Goal: Task Accomplishment & Management: Complete application form

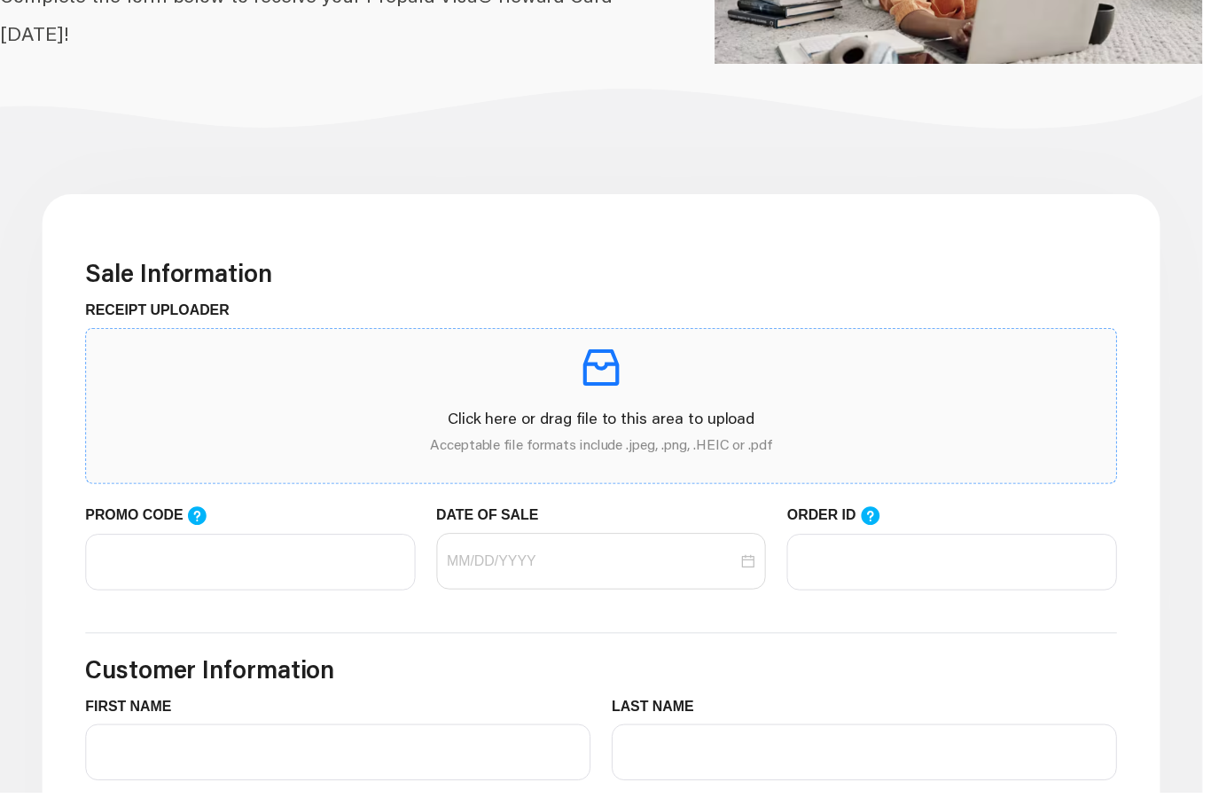
scroll to position [309, 0]
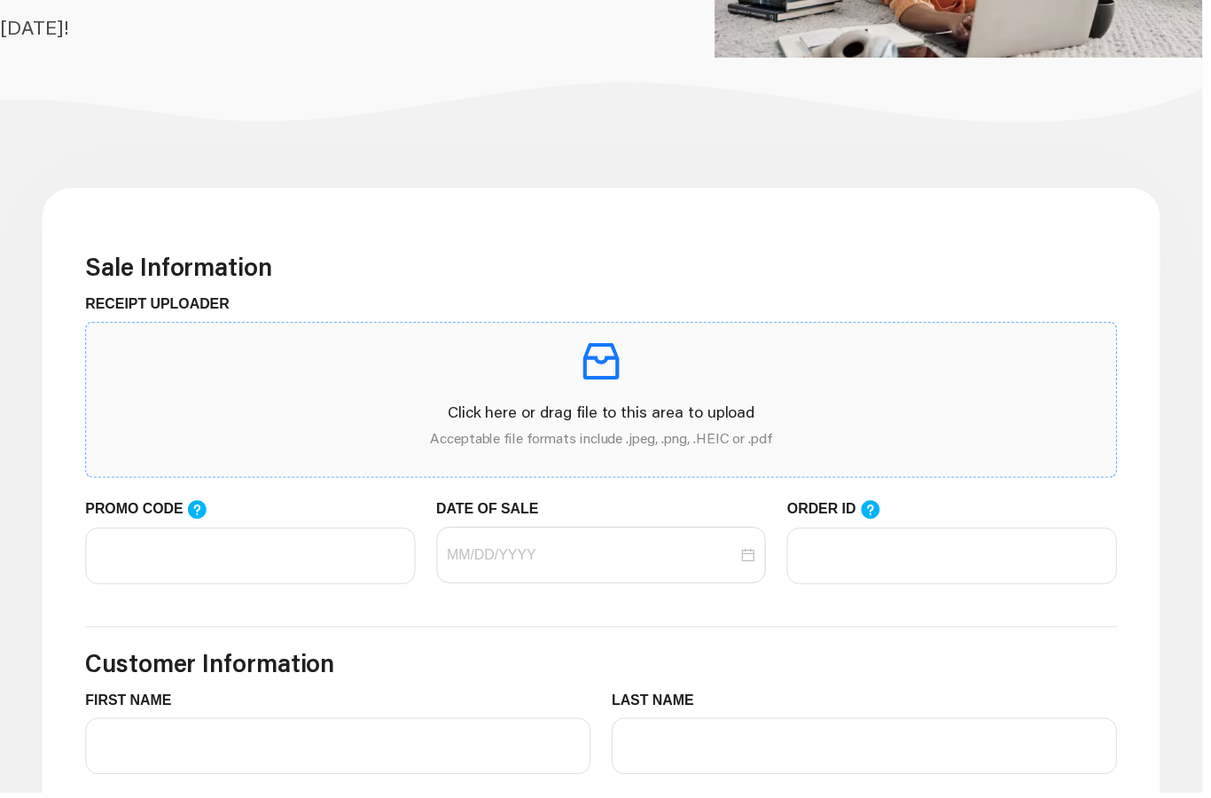
click at [605, 365] on icon "inbox" at bounding box center [606, 363] width 36 height 36
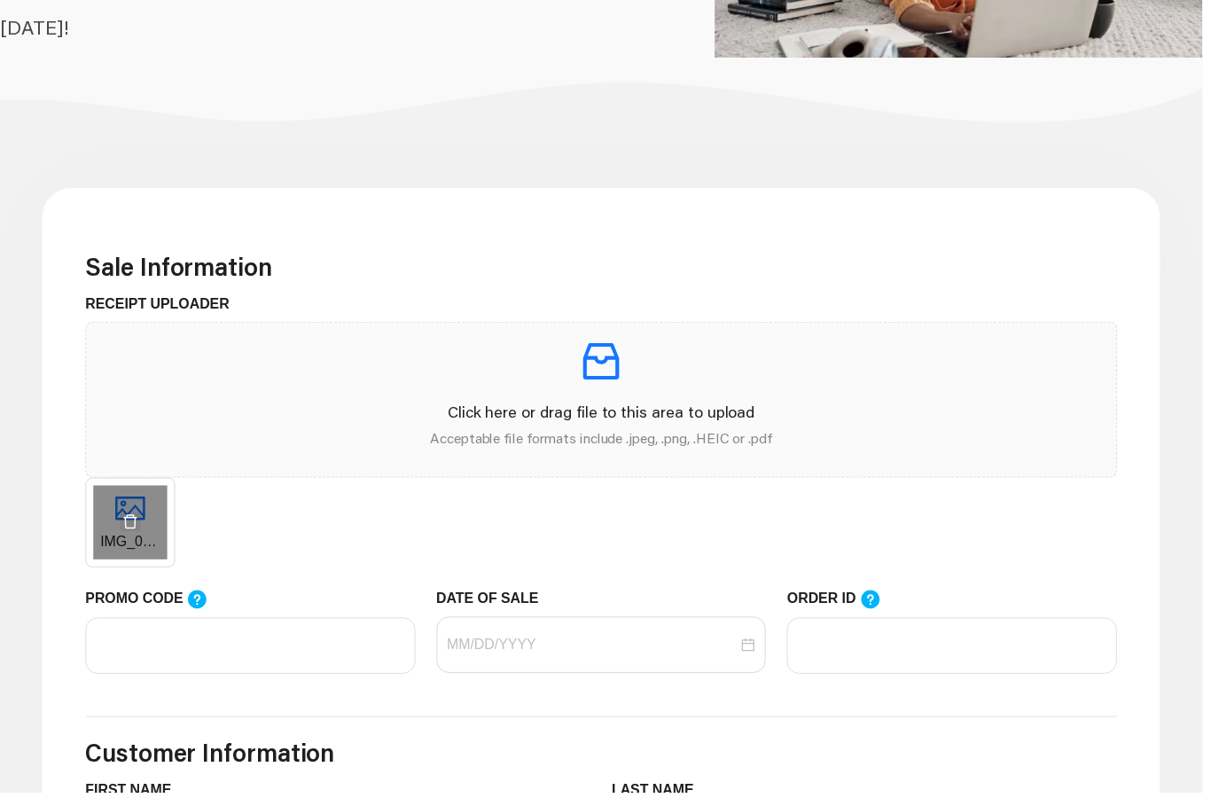
click at [141, 531] on span "button" at bounding box center [131, 525] width 23 height 17
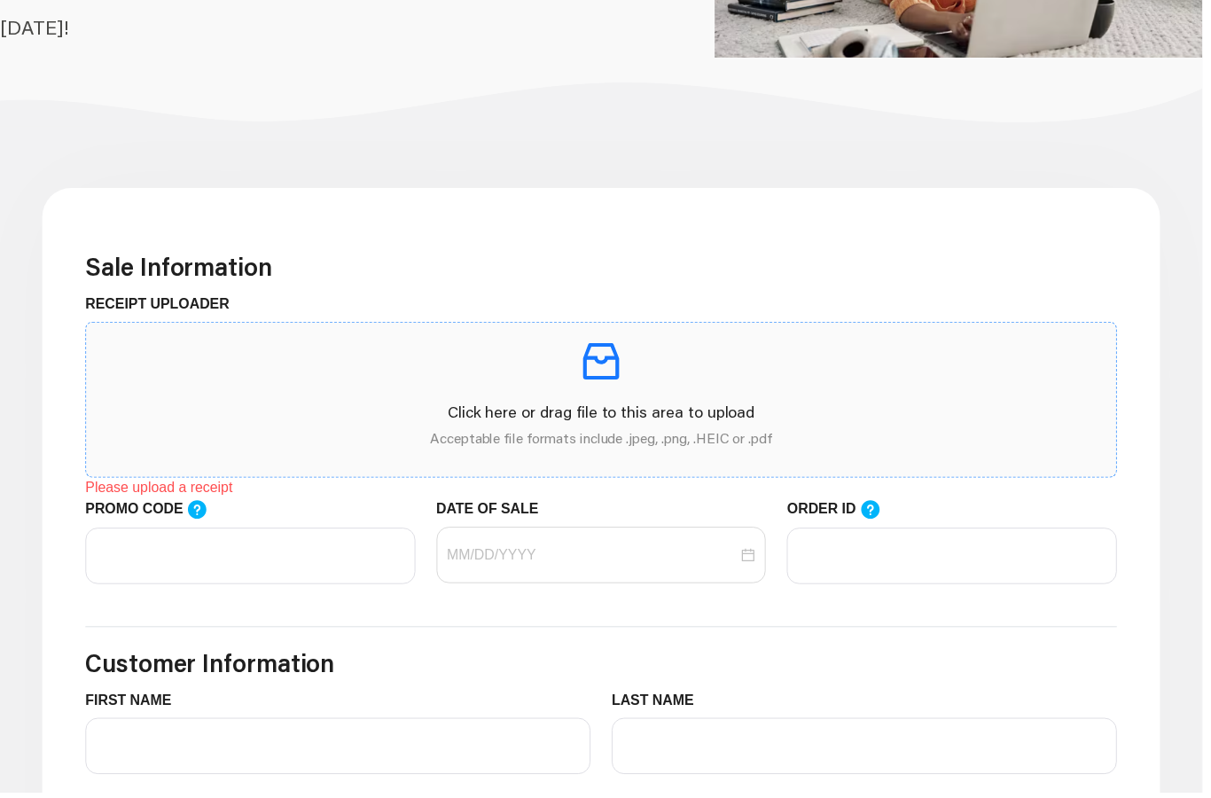
click at [513, 380] on p at bounding box center [605, 364] width 1009 height 50
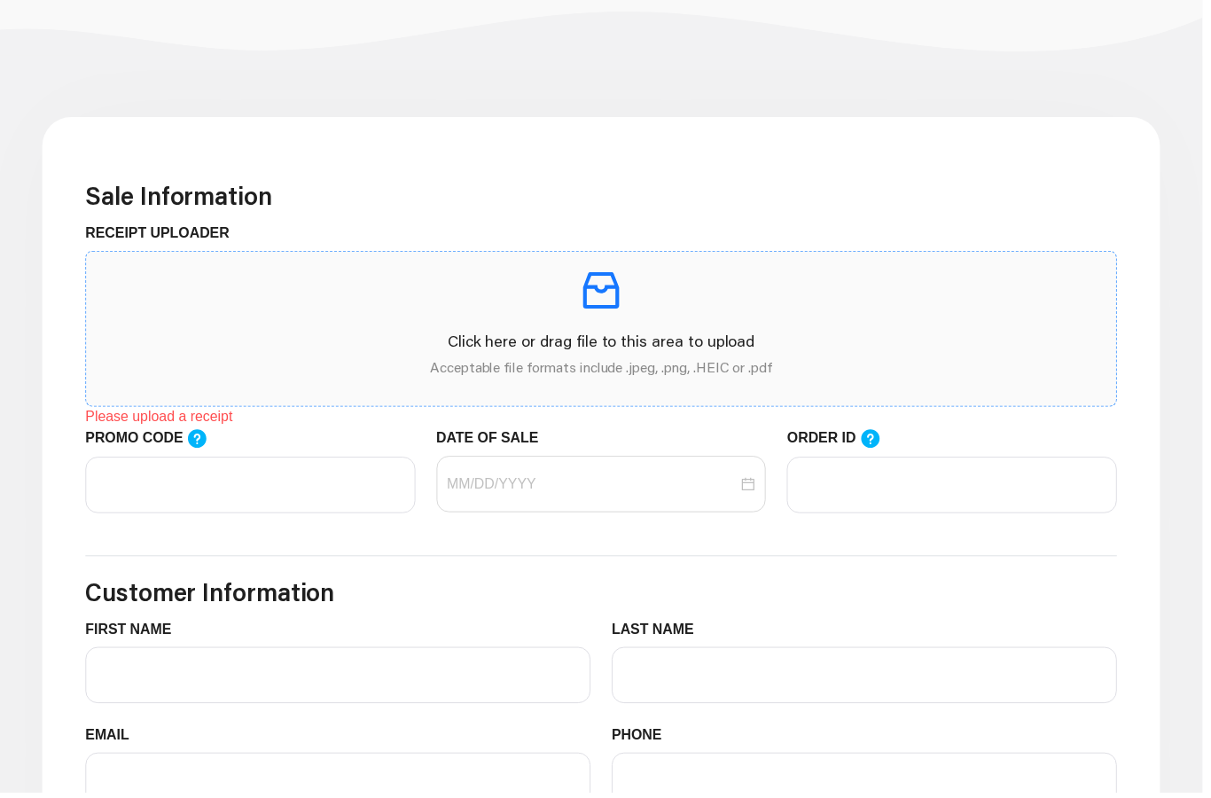
scroll to position [380, 0]
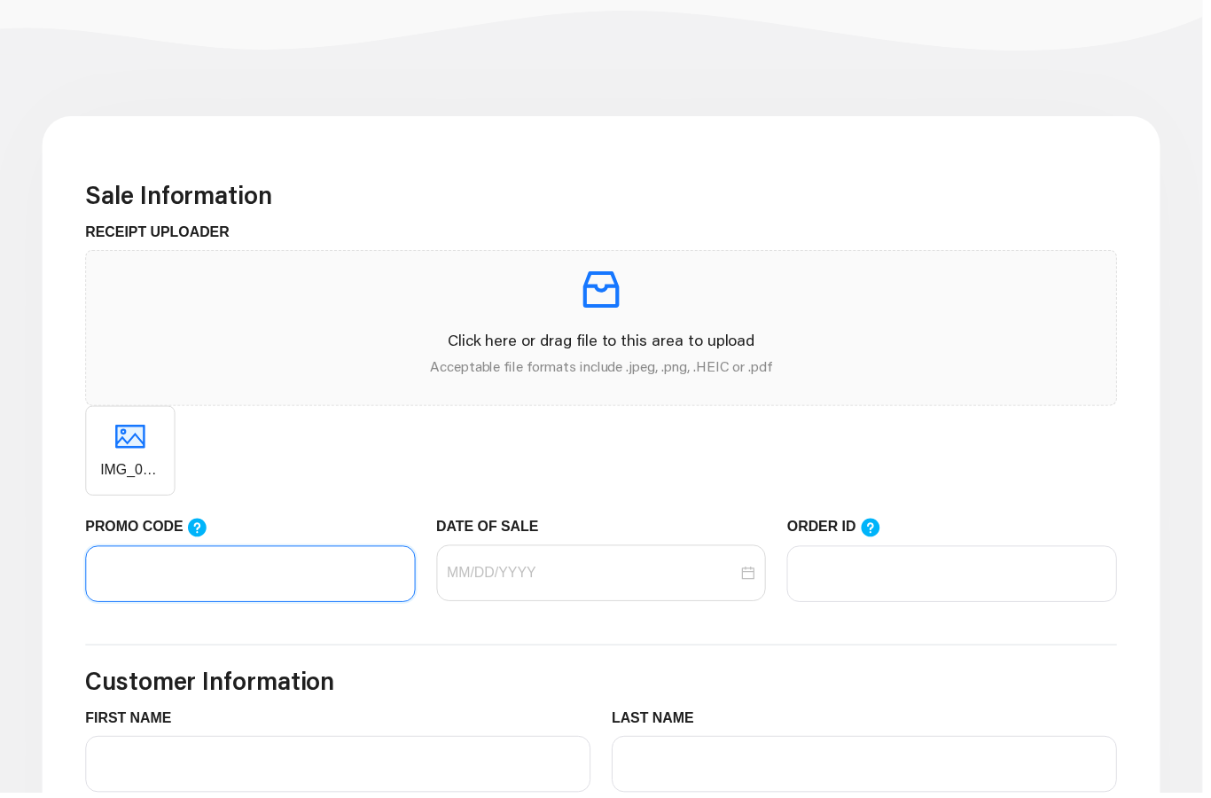
click at [263, 568] on input "PROMO CODE" at bounding box center [252, 578] width 333 height 57
paste input "LIFEMART20"
click at [594, 590] on div at bounding box center [606, 578] width 333 height 57
type input "LIFEMART20"
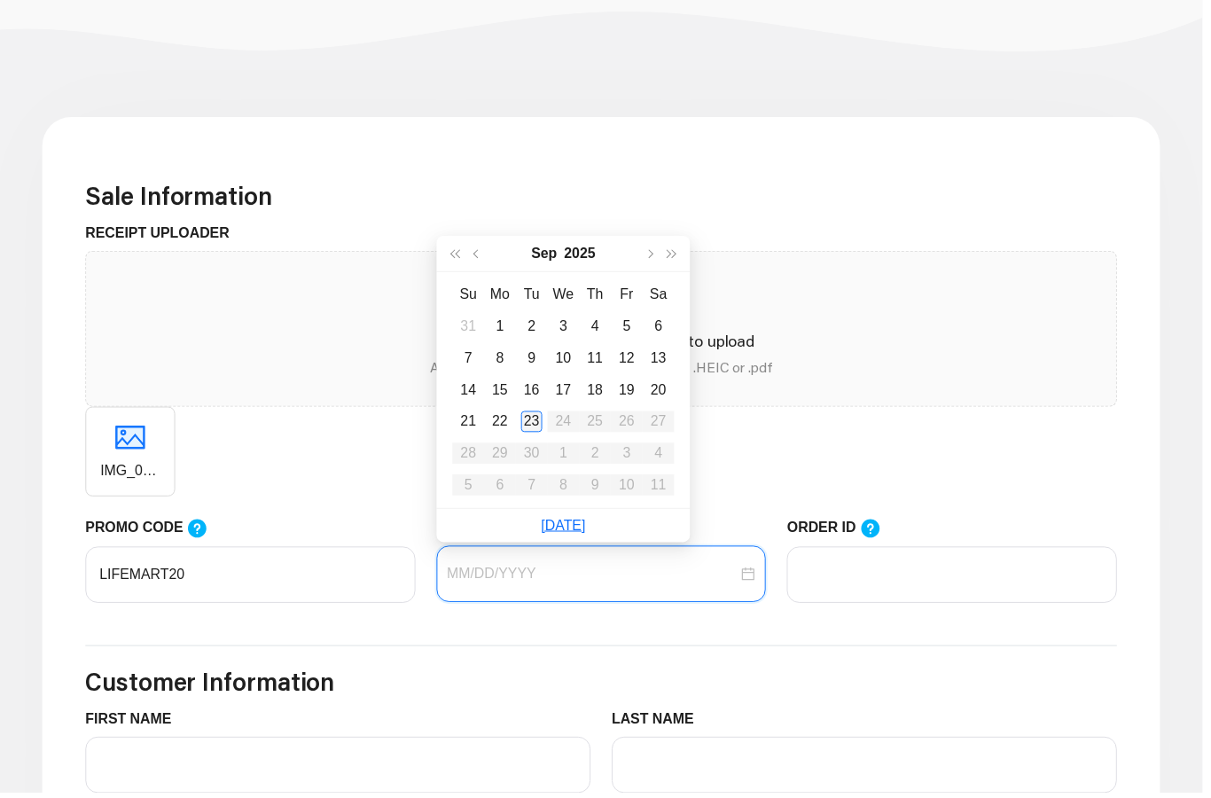
type input "[DATE]"
click at [537, 425] on div "23" at bounding box center [535, 424] width 21 height 21
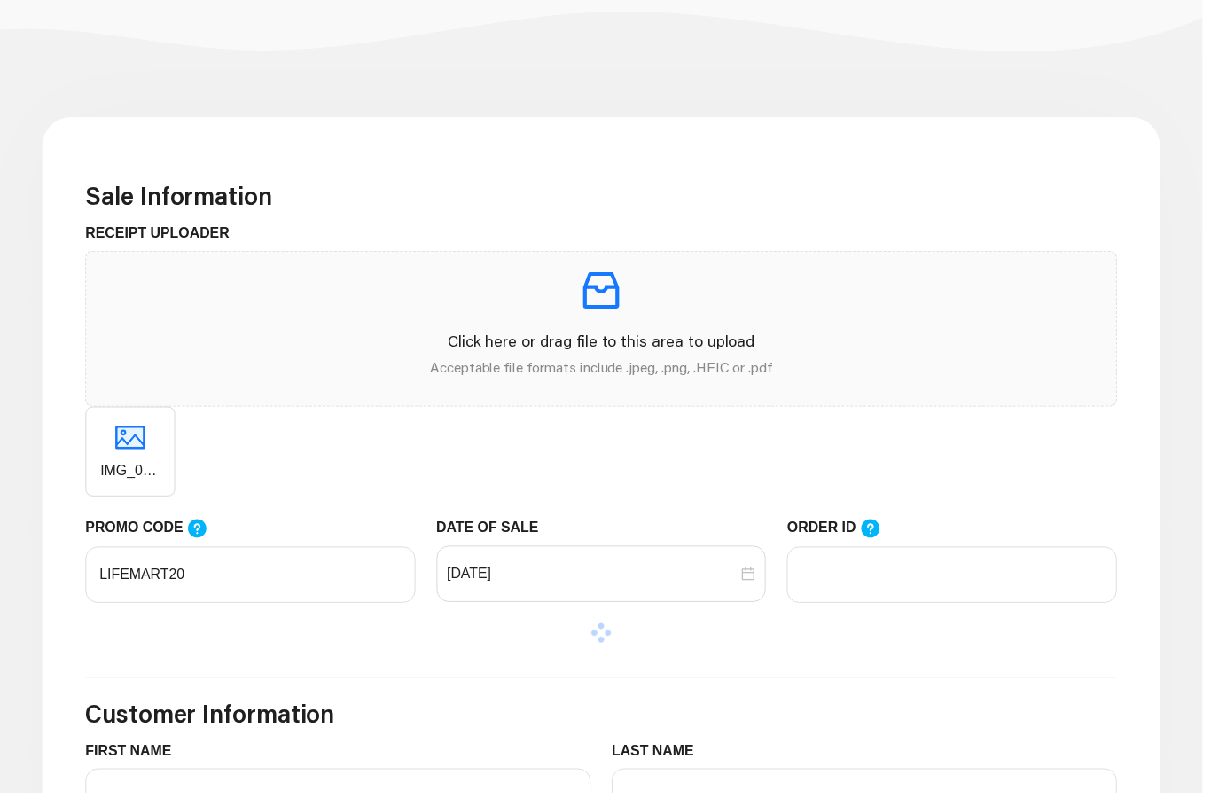
scroll to position [380, 0]
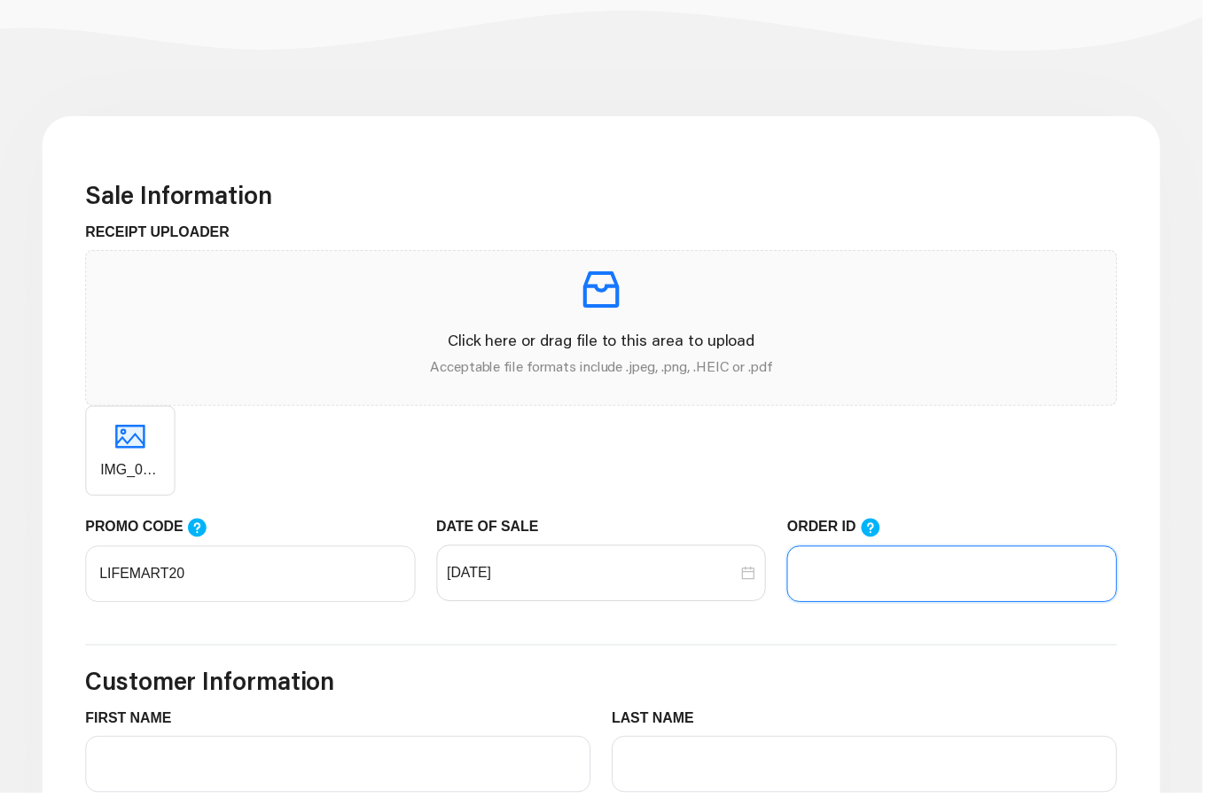
click at [867, 576] on input "ORDER ID" at bounding box center [959, 578] width 333 height 57
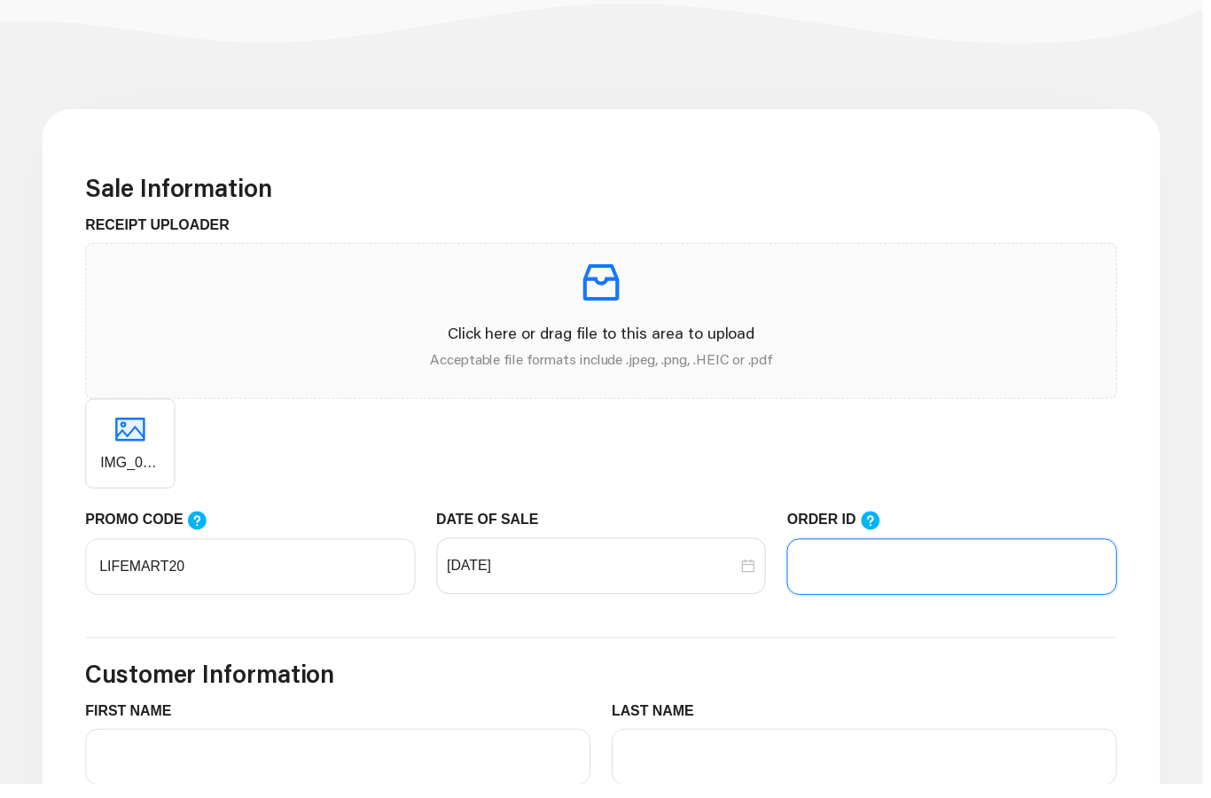
click at [920, 575] on input "ORDER ID" at bounding box center [959, 579] width 333 height 57
paste input "102223423"
type input "102223423"
click at [529, 616] on div "DATE OF SALE [DATE]" at bounding box center [606, 574] width 354 height 106
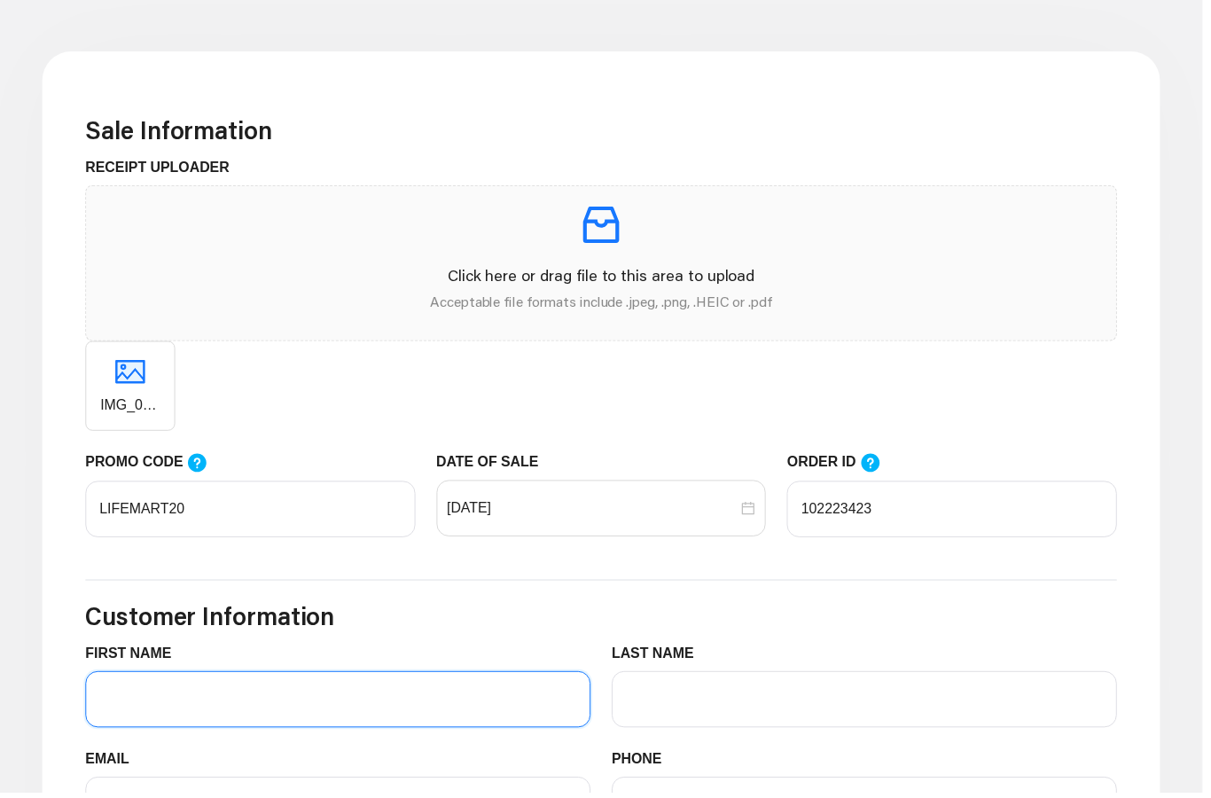
click at [413, 709] on input "FIRST NAME" at bounding box center [340, 705] width 509 height 57
type input "[PERSON_NAME]"
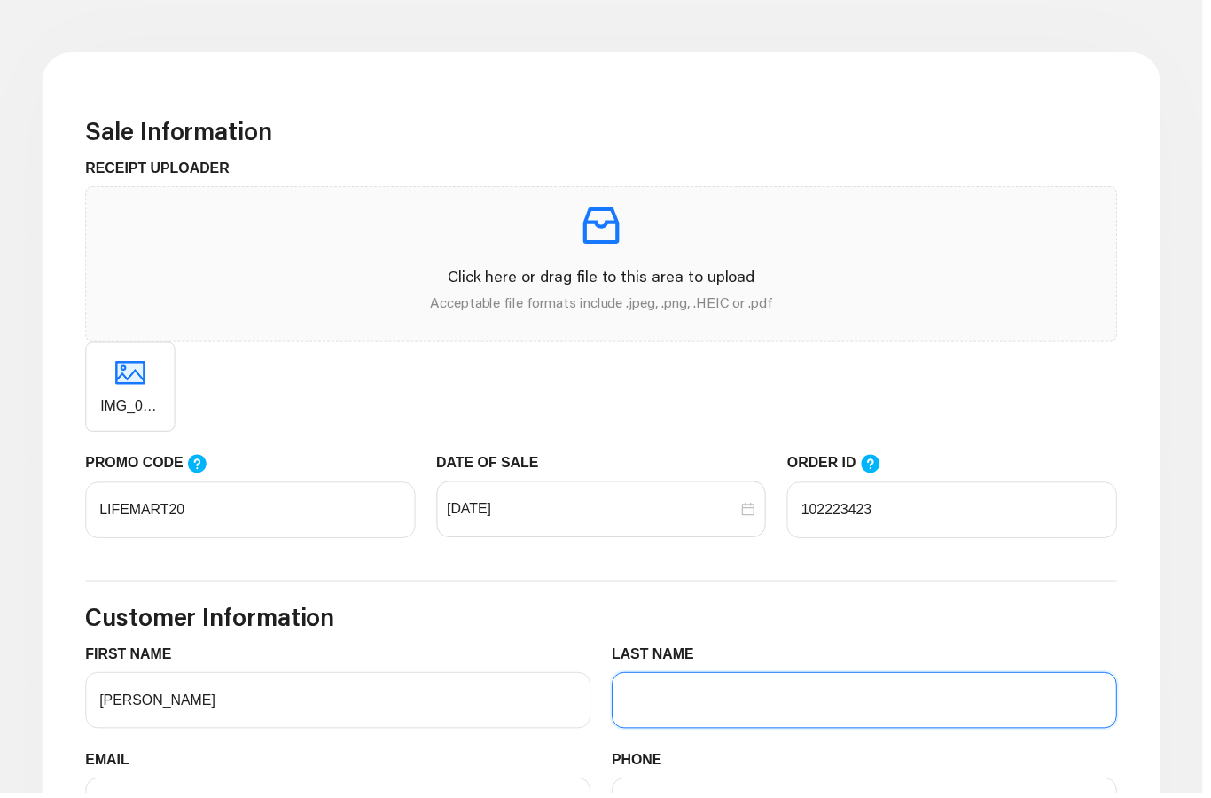
click at [733, 706] on input "LAST NAME" at bounding box center [870, 705] width 509 height 57
type input "G"
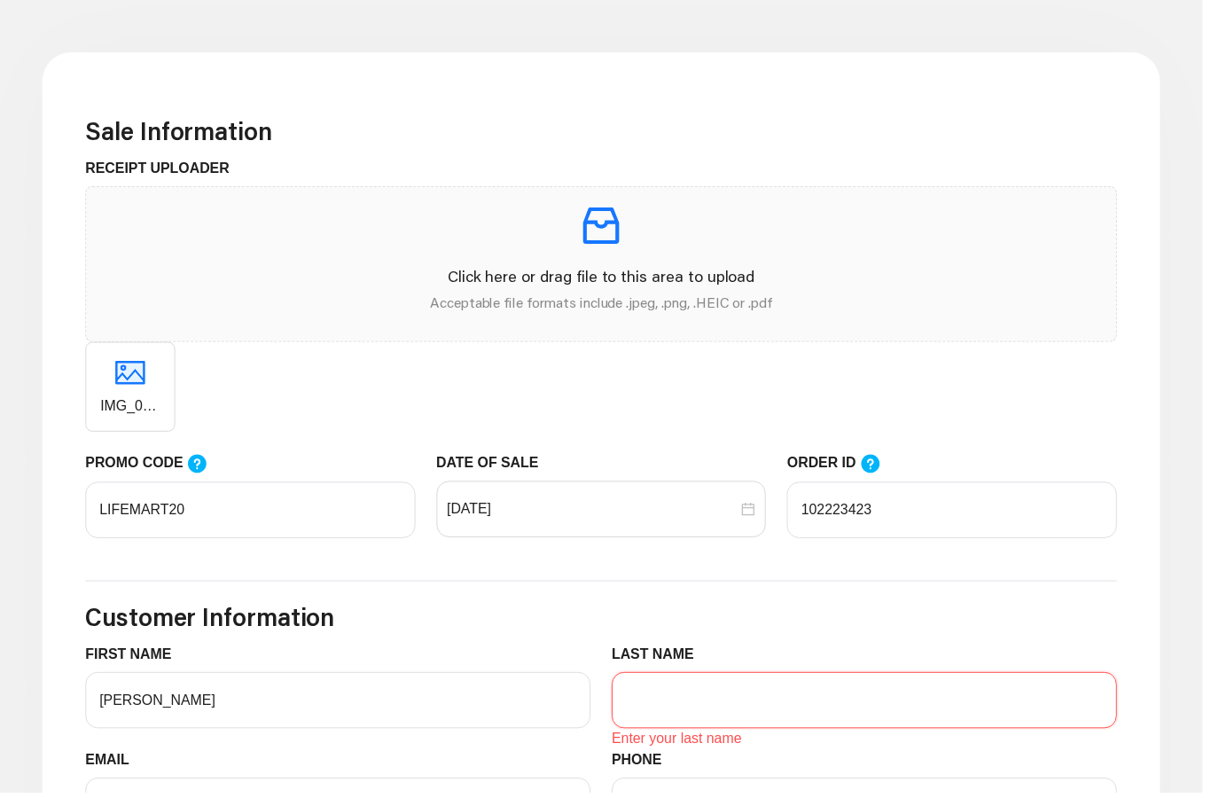
type input "g"
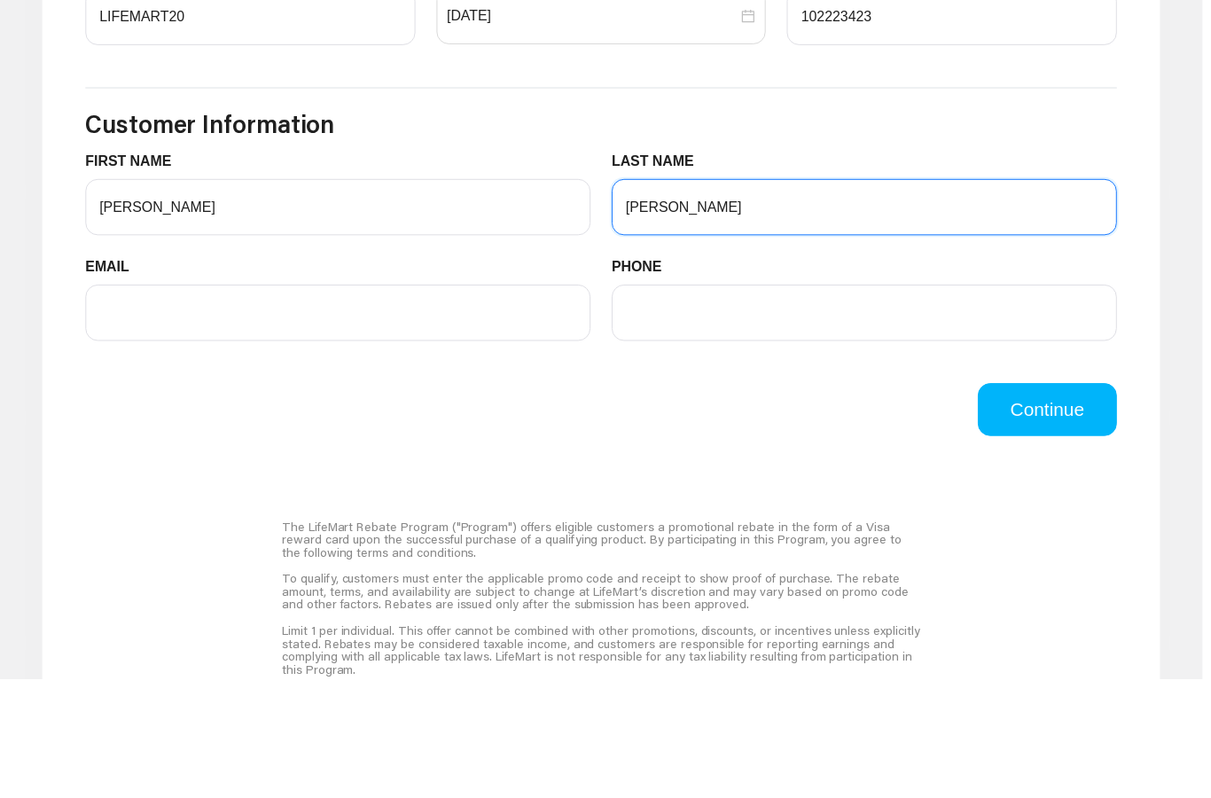
scroll to position [830, 0]
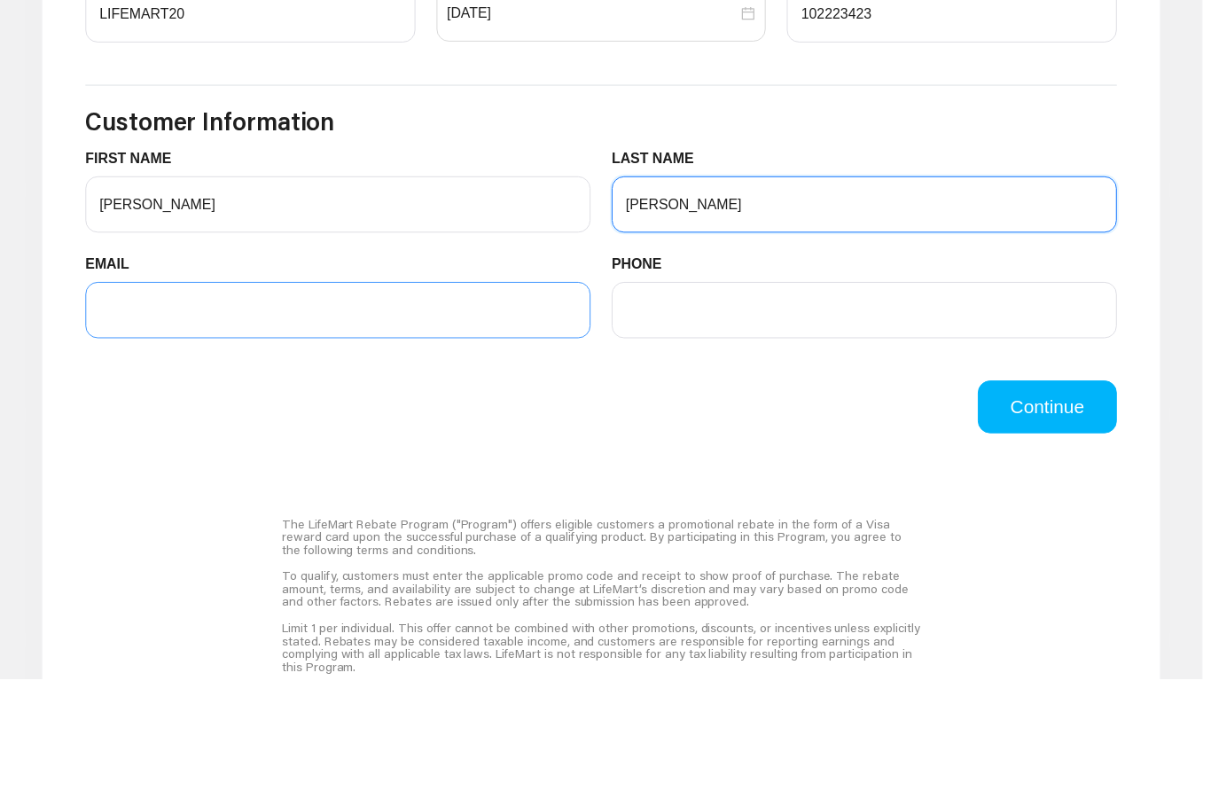
type input "[PERSON_NAME]"
click at [171, 398] on input "EMAIL" at bounding box center [340, 426] width 509 height 57
type input "[EMAIL_ADDRESS][DOMAIN_NAME]"
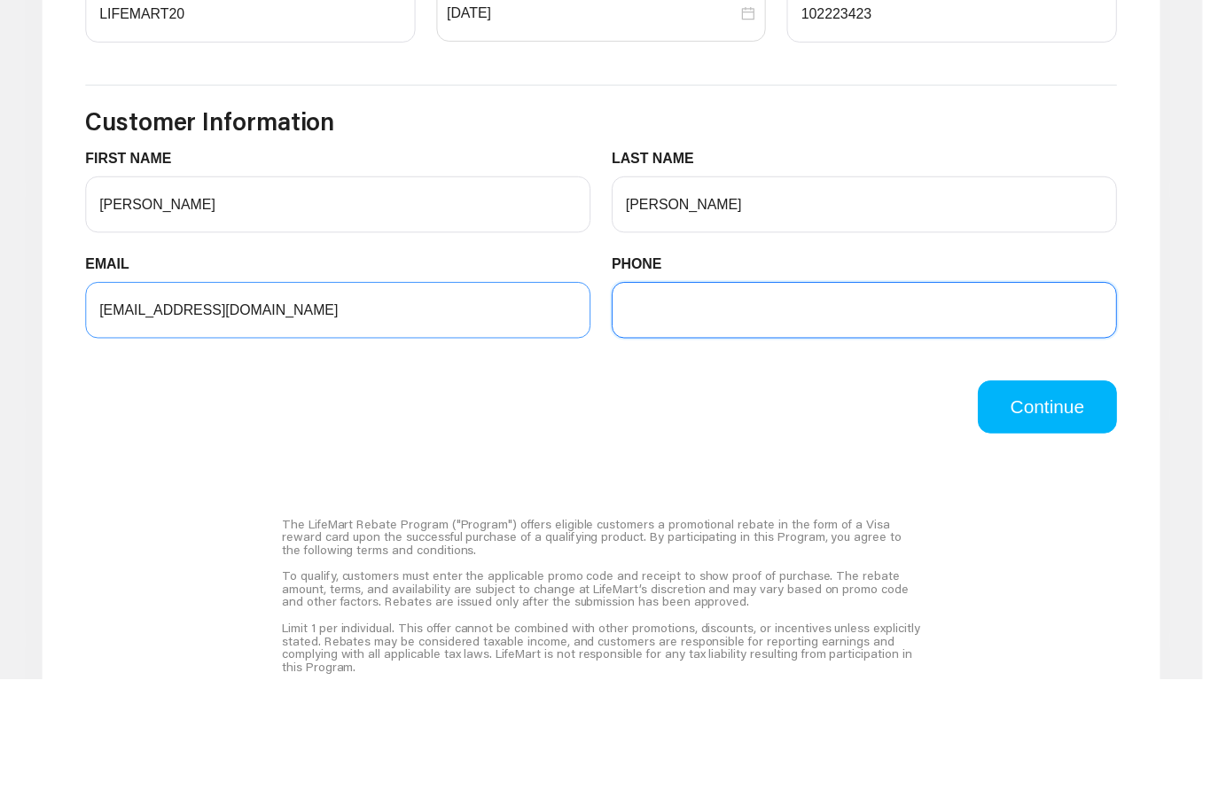
type input "5099696222"
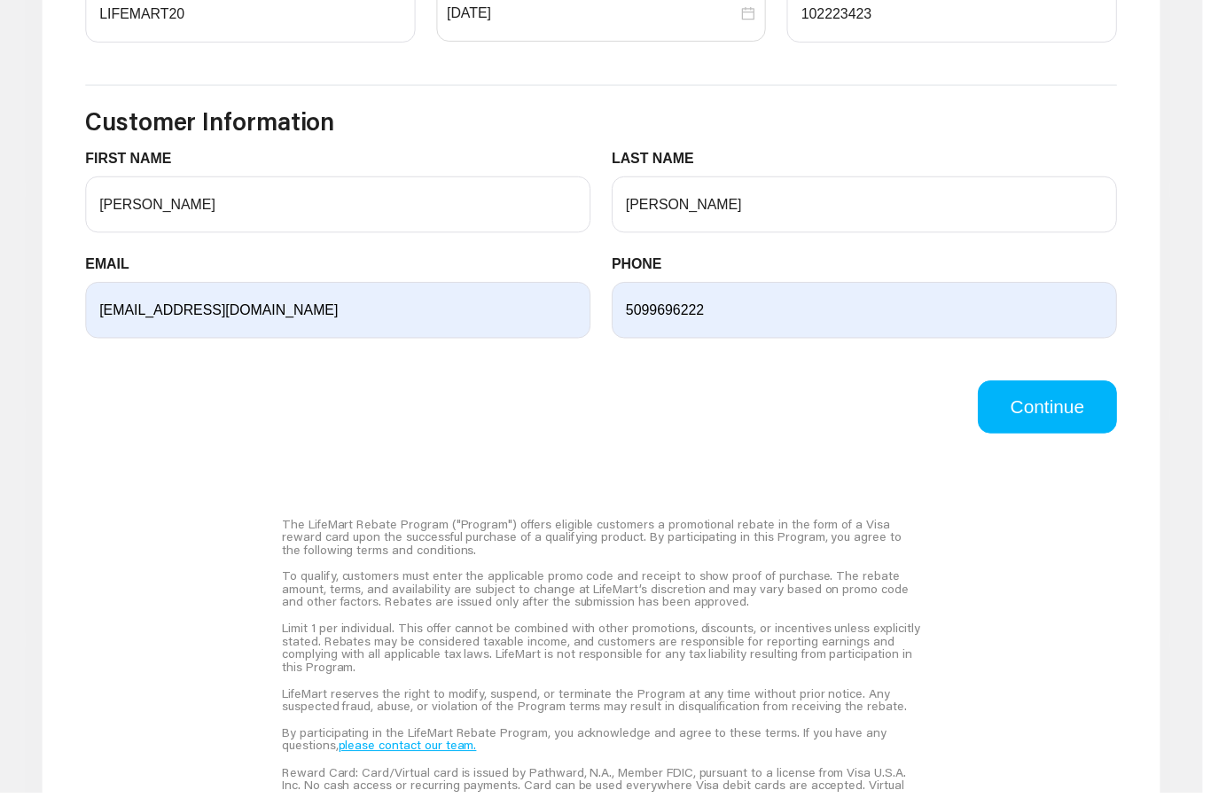
click at [1194, 222] on main "Sale Information RECEIPT UPLOADER Click here or drag file to this area to uploa…" at bounding box center [605, 265] width 1211 height 1548
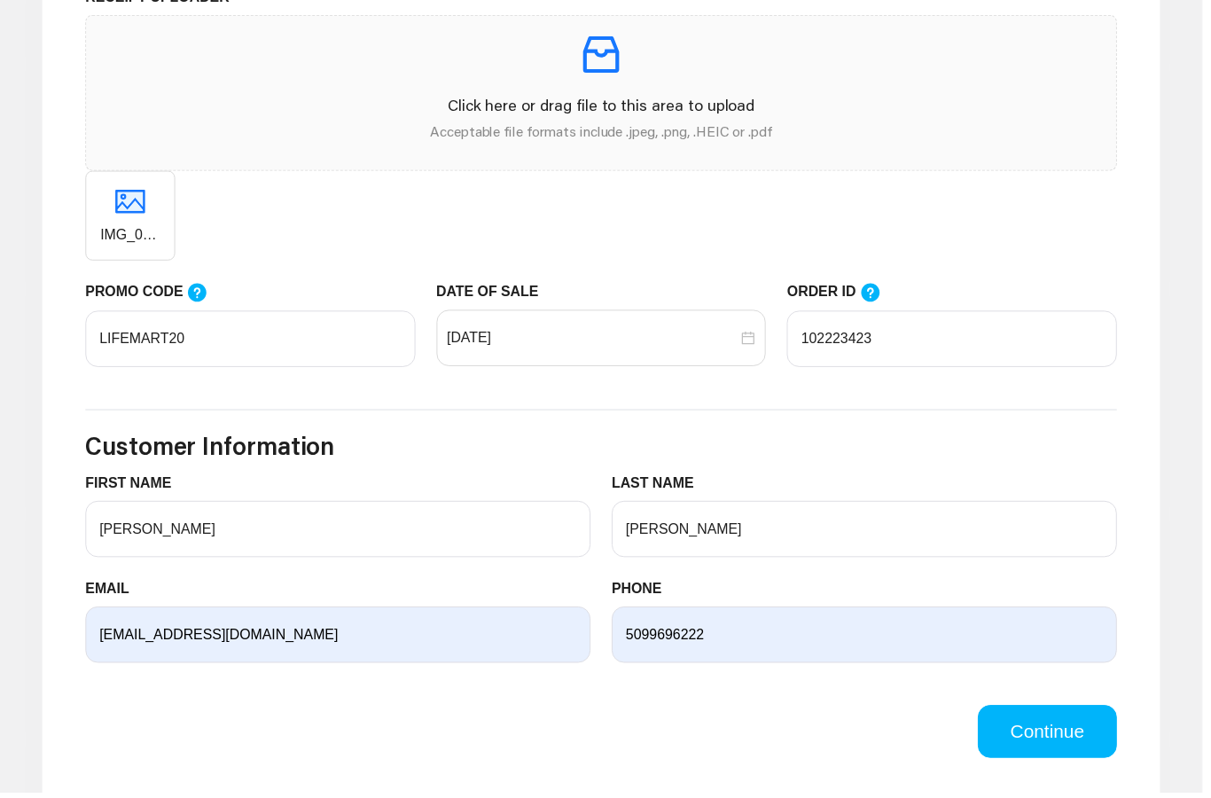
scroll to position [620, 0]
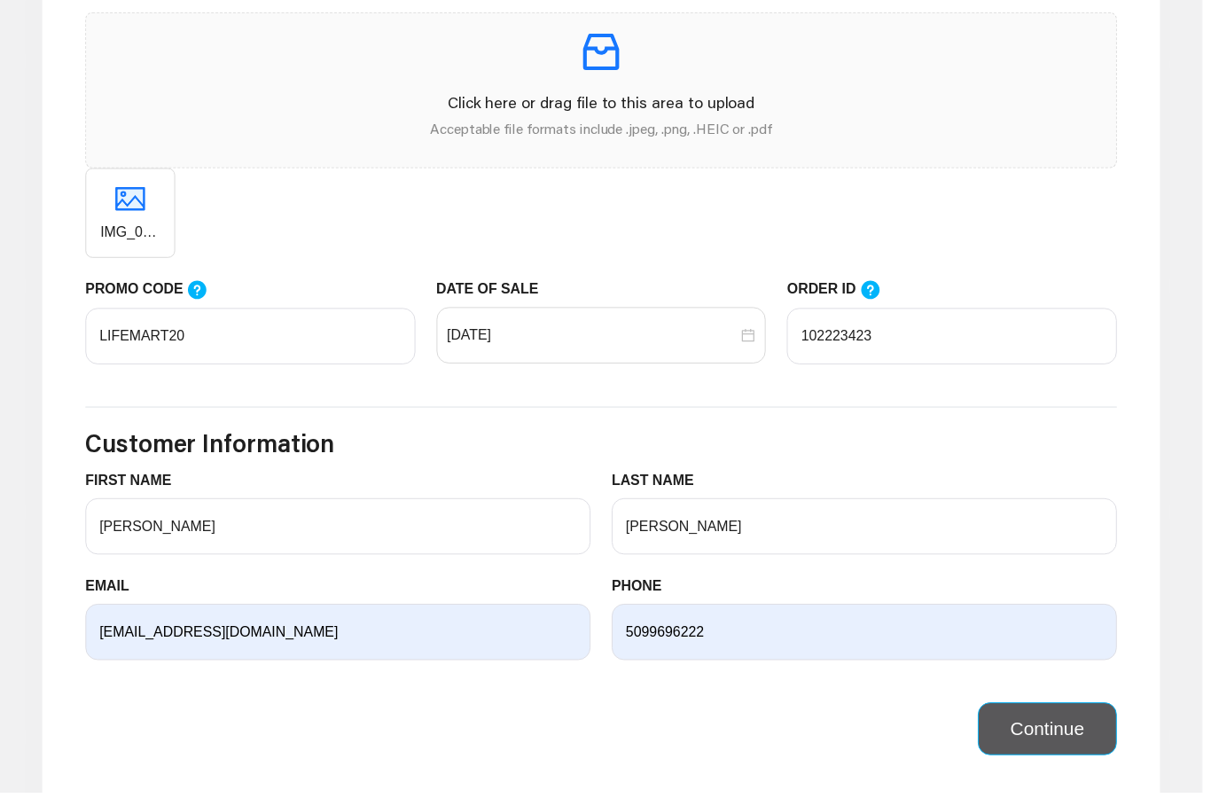
click at [1067, 735] on button "Continue" at bounding box center [1055, 734] width 140 height 53
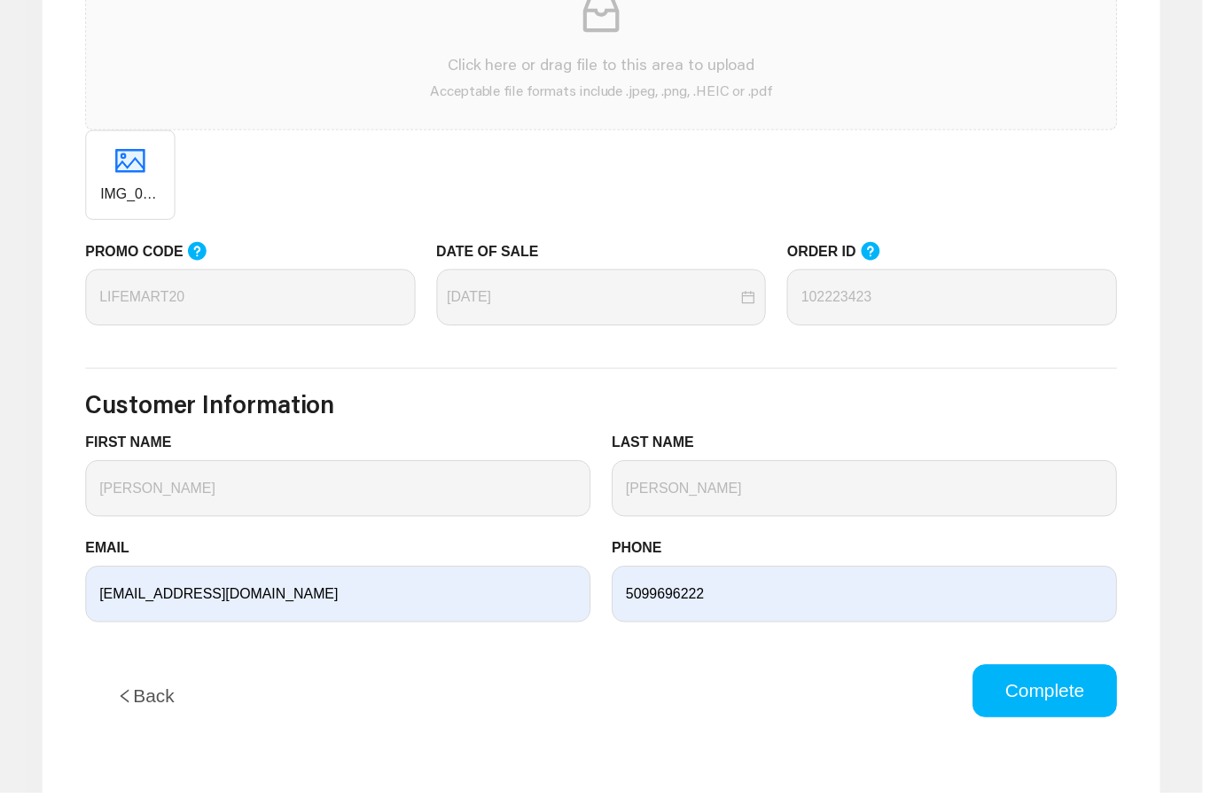
scroll to position [551, 0]
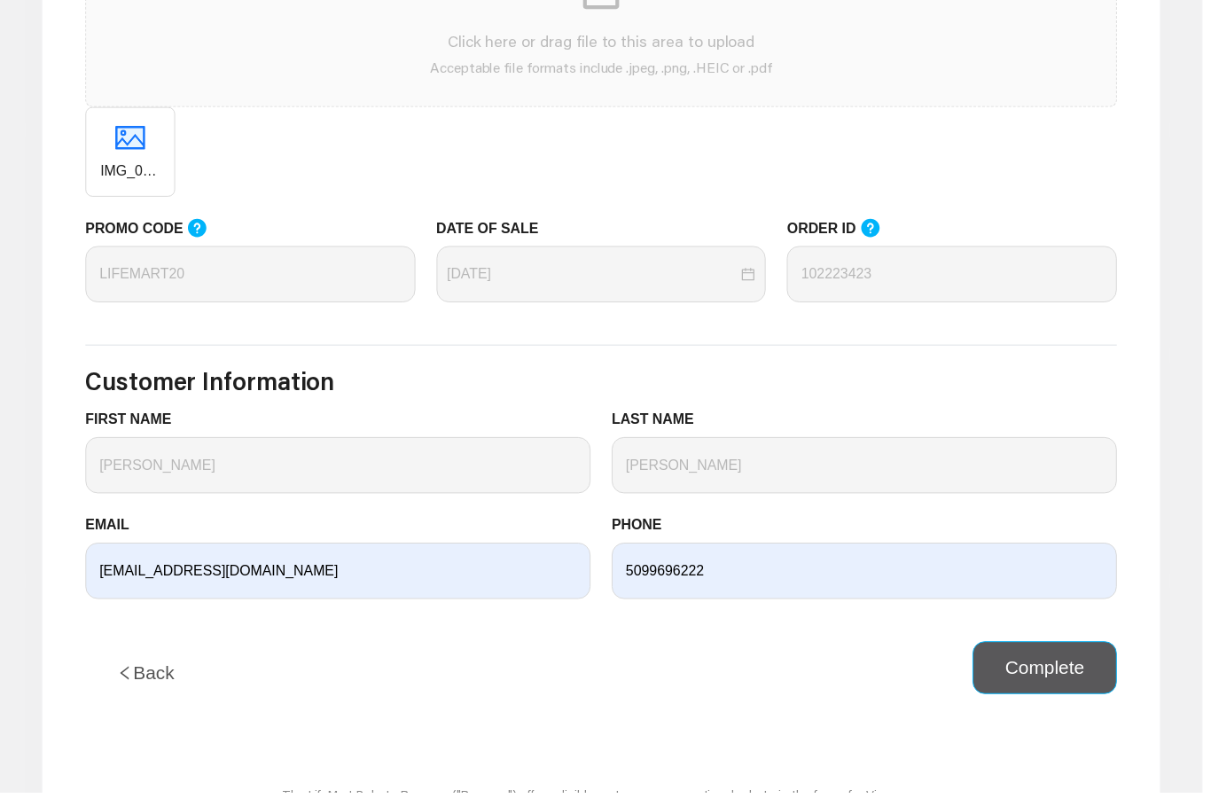
click at [1046, 674] on button "Complete" at bounding box center [1052, 672] width 145 height 53
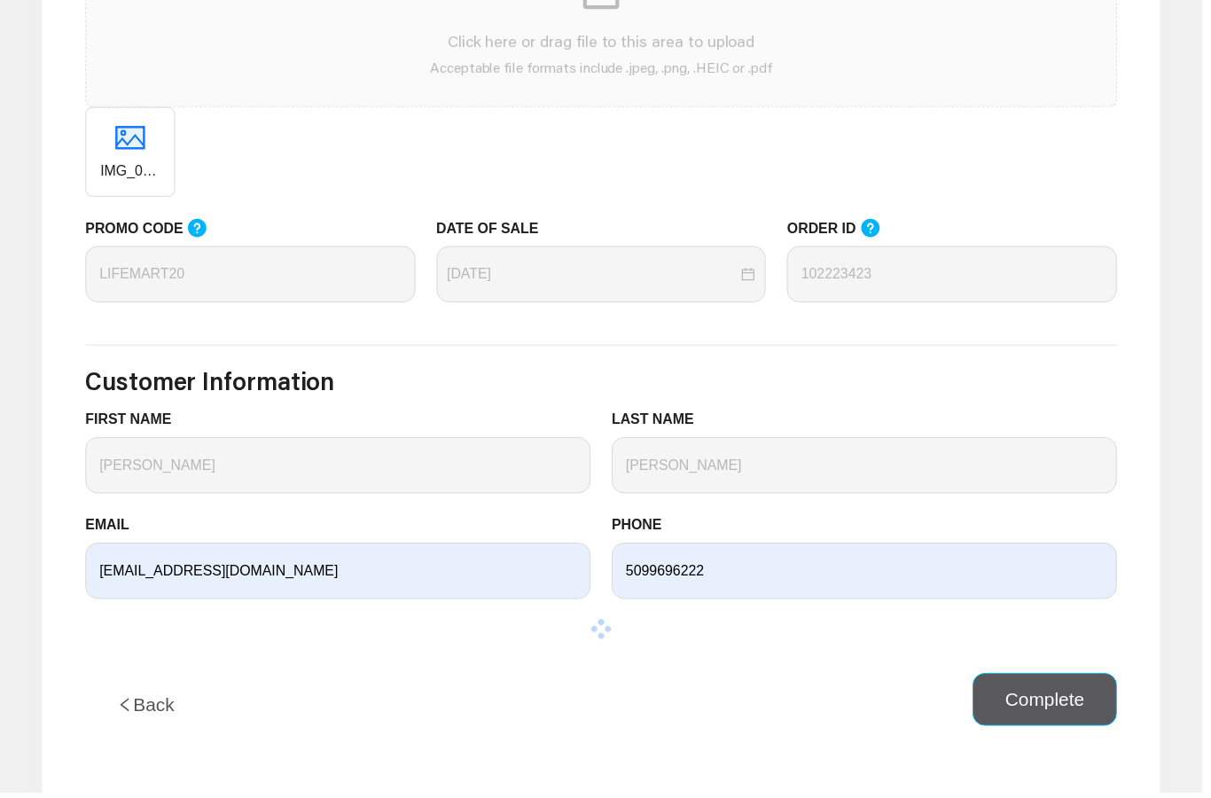
scroll to position [65, 0]
